Goal: Transaction & Acquisition: Purchase product/service

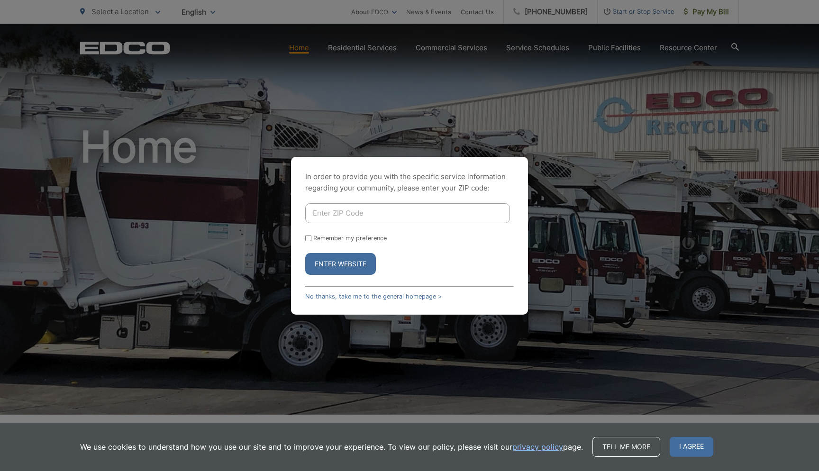
click at [349, 210] on input "Enter ZIP Code" at bounding box center [407, 213] width 205 height 20
type input "91935"
click at [298, 235] on div "In order to provide you with the specific service information regarding your co…" at bounding box center [409, 236] width 237 height 158
click at [307, 236] on input "Remember my preference" at bounding box center [308, 238] width 6 height 6
checkbox input "true"
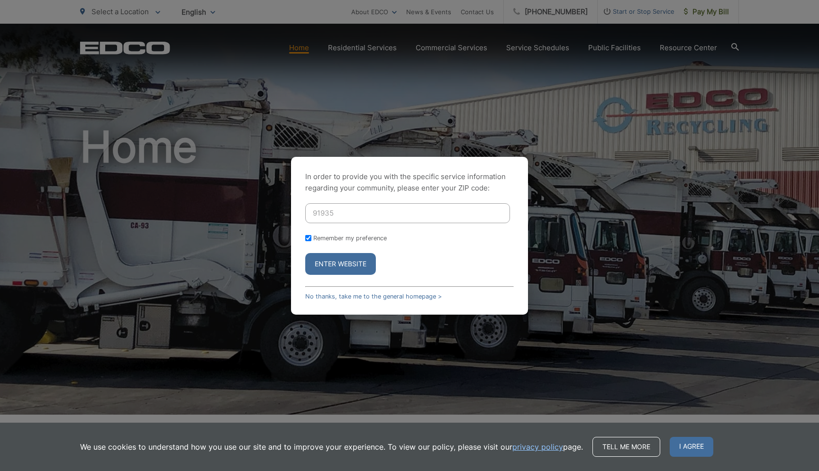
click at [325, 260] on button "Enter Website" at bounding box center [340, 264] width 71 height 22
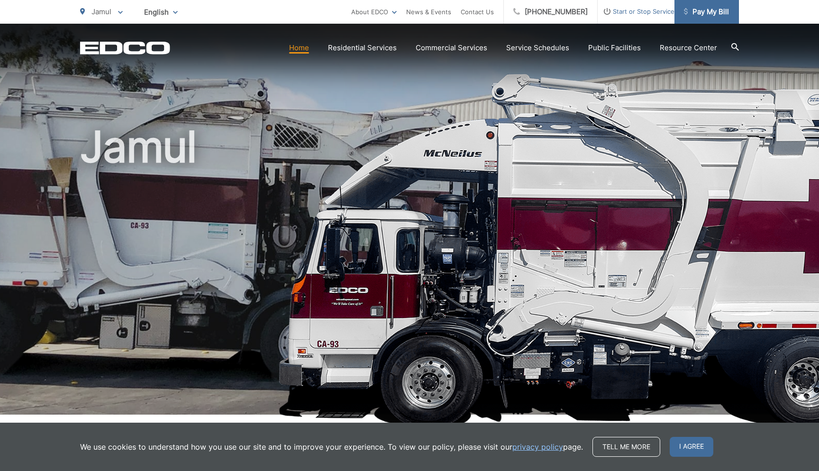
click at [708, 8] on span "Pay My Bill" at bounding box center [706, 11] width 45 height 11
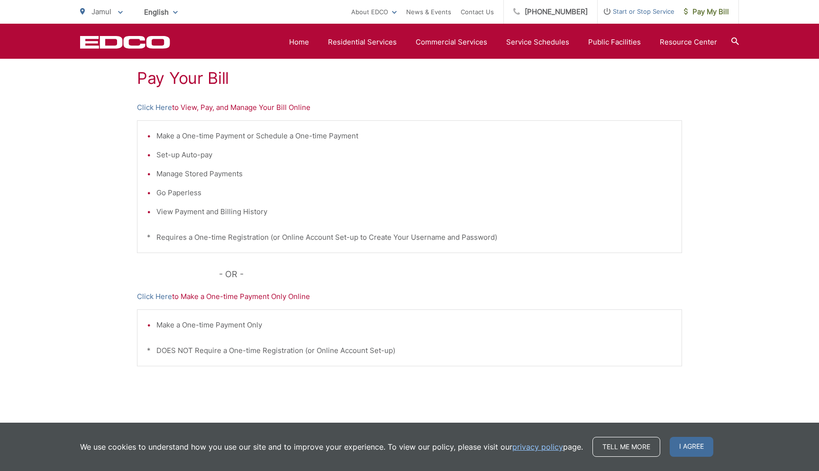
scroll to position [178, 0]
click at [161, 111] on link "Click Here" at bounding box center [154, 107] width 35 height 11
